Goal: Find specific page/section: Find specific page/section

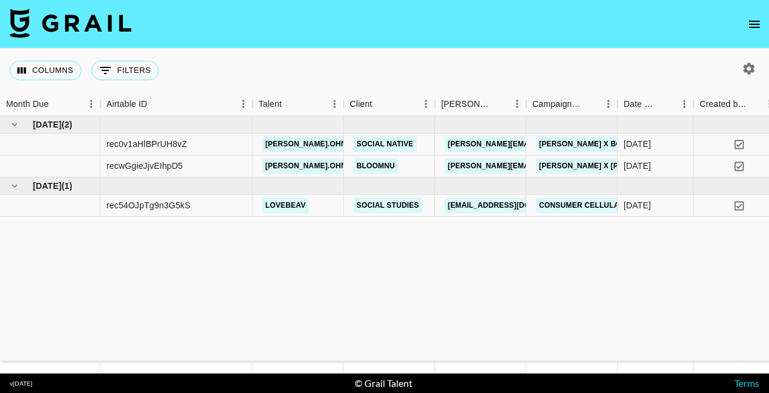
click at [751, 24] on icon "open drawer" at bounding box center [753, 24] width 11 height 7
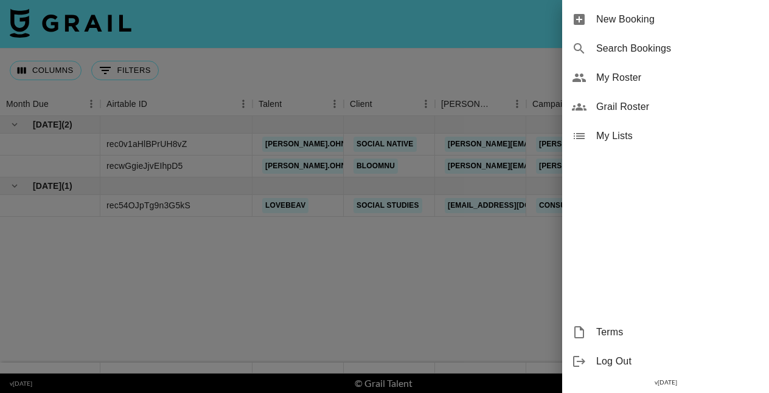
click at [634, 75] on span "My Roster" at bounding box center [677, 78] width 163 height 15
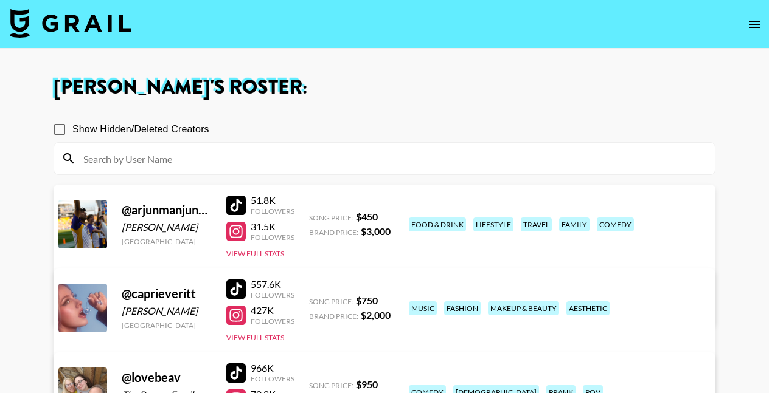
click at [89, 27] on img at bounding box center [71, 23] width 122 height 29
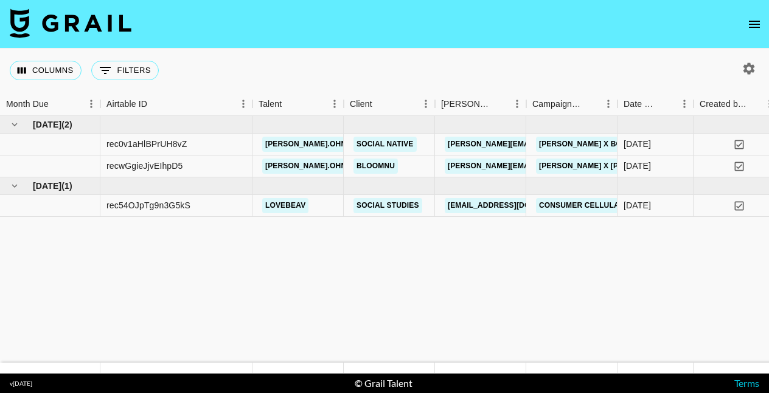
click at [755, 17] on icon "open drawer" at bounding box center [754, 24] width 15 height 15
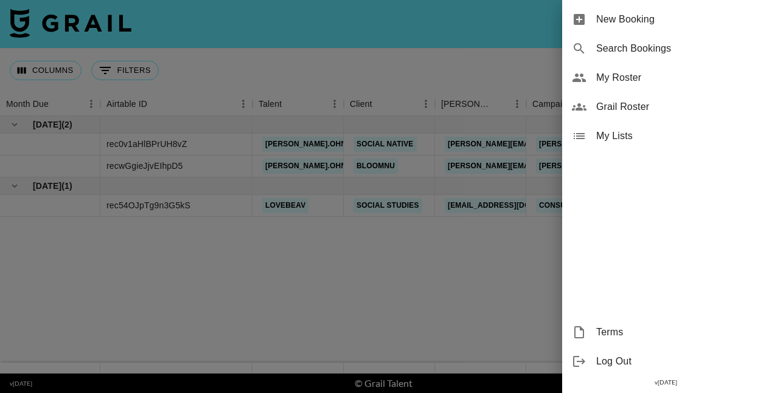
click at [620, 110] on span "Grail Roster" at bounding box center [677, 107] width 163 height 15
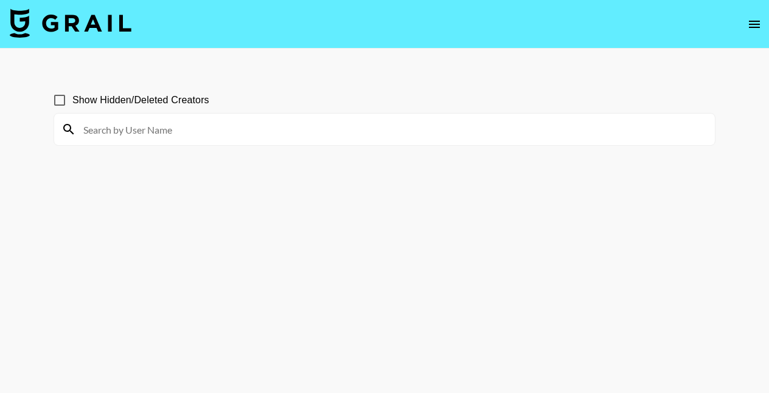
click at [183, 130] on input at bounding box center [391, 129] width 631 height 19
drag, startPoint x: 183, startPoint y: 129, endPoint x: 193, endPoint y: 67, distance: 62.2
click at [193, 67] on main "Show Hidden/Deleted Creators" at bounding box center [384, 226] width 769 height 354
click at [325, 130] on input at bounding box center [391, 129] width 631 height 19
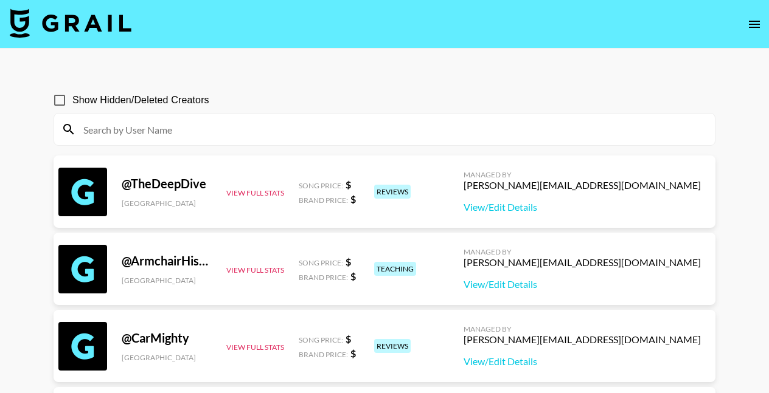
click at [204, 123] on input at bounding box center [391, 129] width 631 height 19
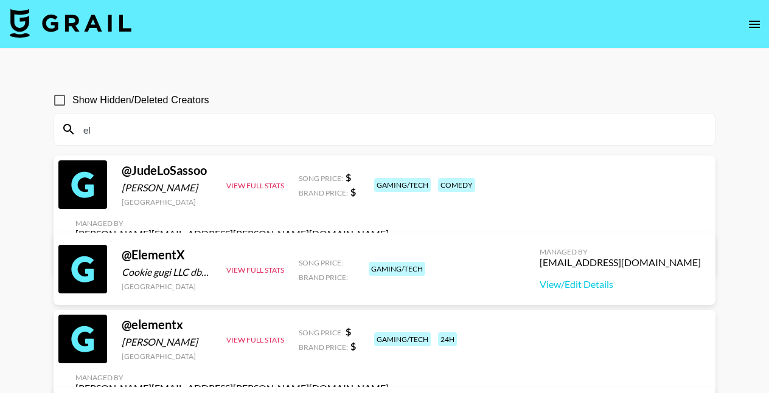
type input "e"
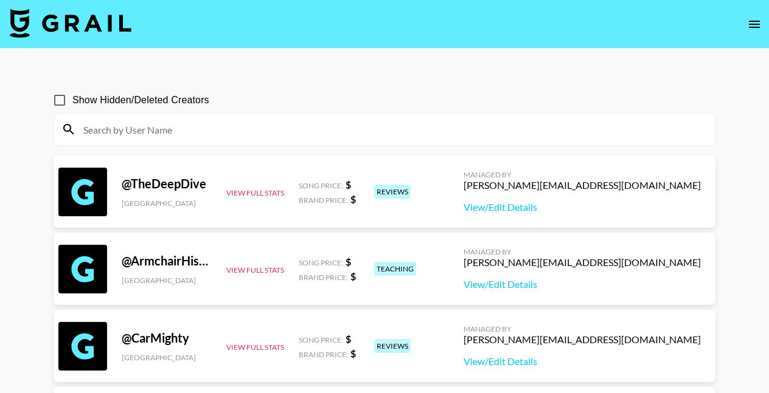
click at [173, 132] on input at bounding box center [391, 129] width 631 height 19
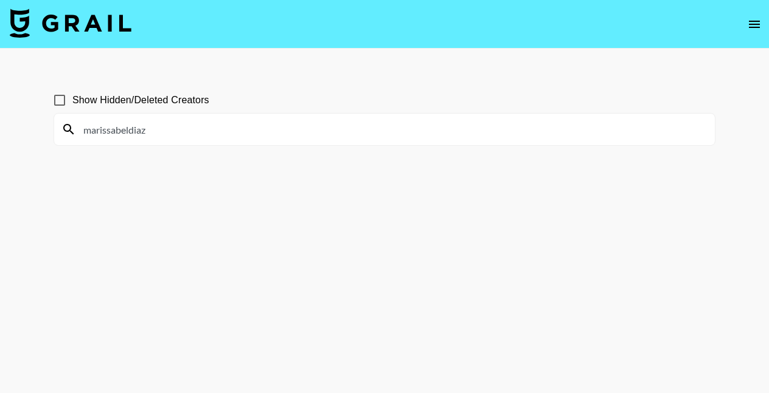
type input "marissabeldiazz"
drag, startPoint x: 173, startPoint y: 132, endPoint x: 71, endPoint y: 133, distance: 102.1
click at [72, 133] on div "marissabeldiazz" at bounding box center [384, 130] width 660 height 32
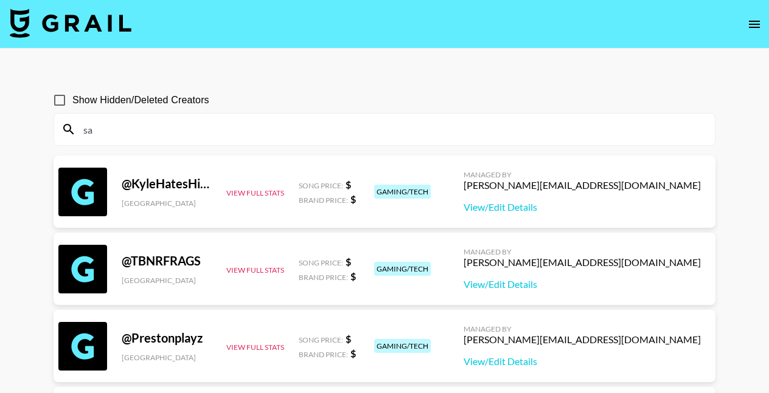
type input "s"
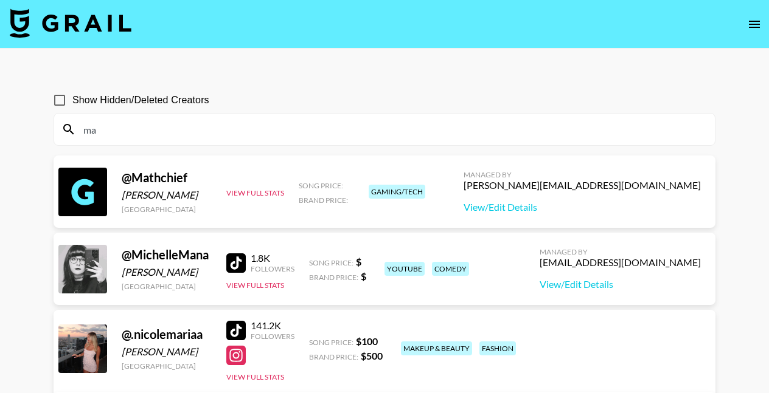
type input "m"
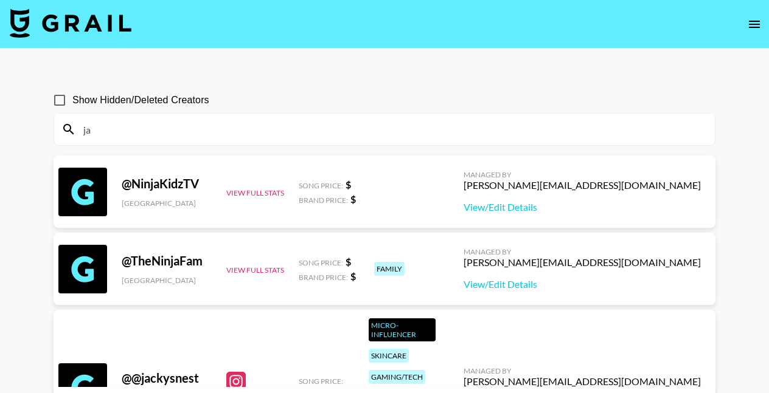
type input "j"
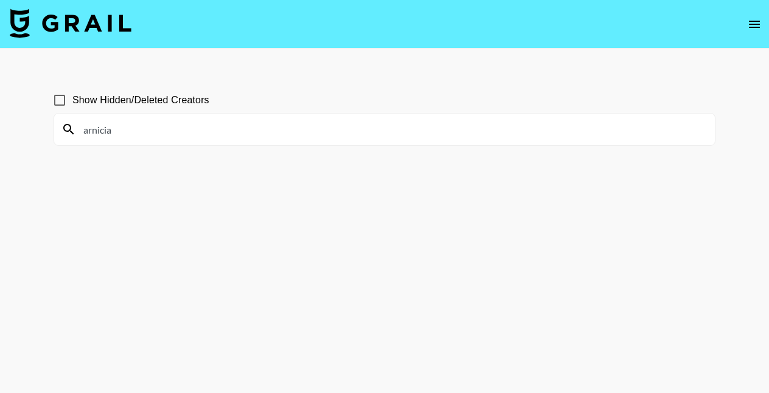
type input "arniciay"
